Goal: Task Accomplishment & Management: Manage account settings

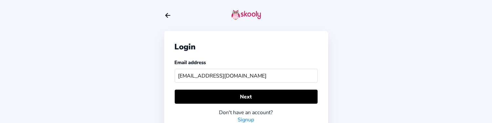
click at [166, 16] on icon "arrow back outline" at bounding box center [167, 15] width 5 height 4
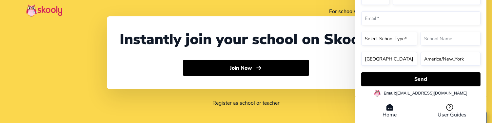
select select "91"
select select "[GEOGRAPHIC_DATA]"
select select "[GEOGRAPHIC_DATA]/[GEOGRAPHIC_DATA]"
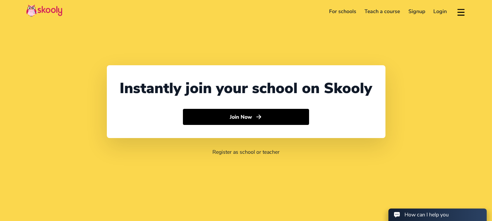
select select "91"
select select "[GEOGRAPHIC_DATA]"
select select "[GEOGRAPHIC_DATA]/[GEOGRAPHIC_DATA]"
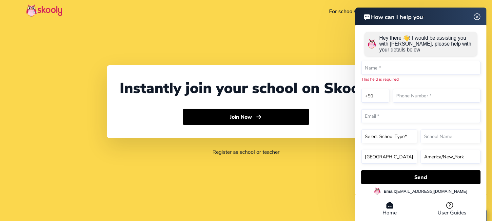
click at [478, 16] on img at bounding box center [477, 16] width 12 height 8
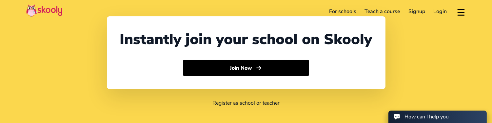
click at [441, 12] on link "Login" at bounding box center [440, 11] width 22 height 10
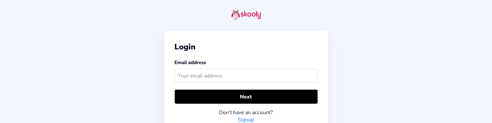
scroll to position [15, 0]
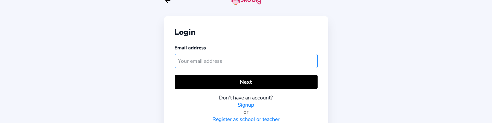
click at [188, 60] on input "text" at bounding box center [246, 61] width 143 height 14
type input "[EMAIL_ADDRESS][DOMAIN_NAME]"
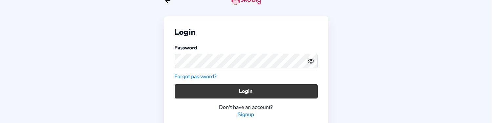
click at [276, 93] on button "Login" at bounding box center [246, 92] width 143 height 14
